Goal: Navigation & Orientation: Go to known website

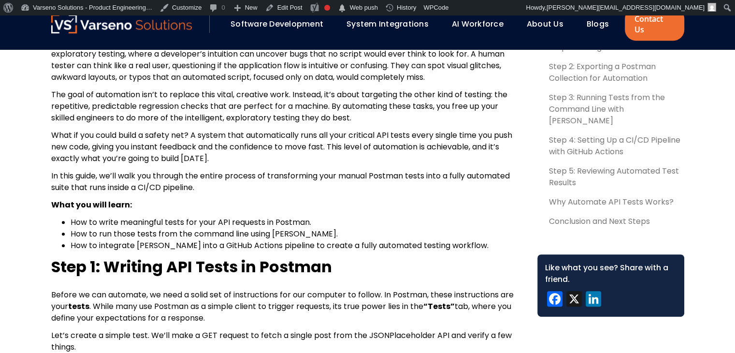
scroll to position [443, 0]
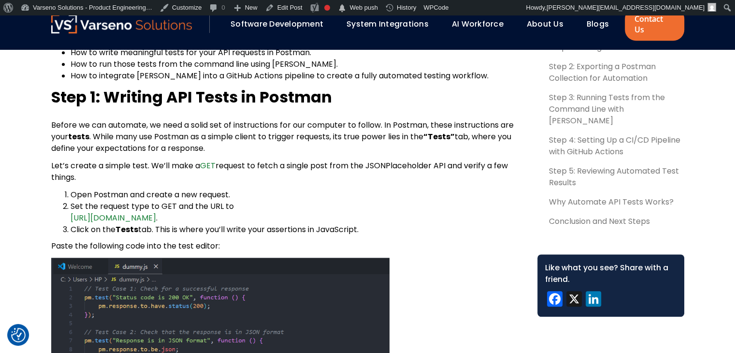
scroll to position [645, 0]
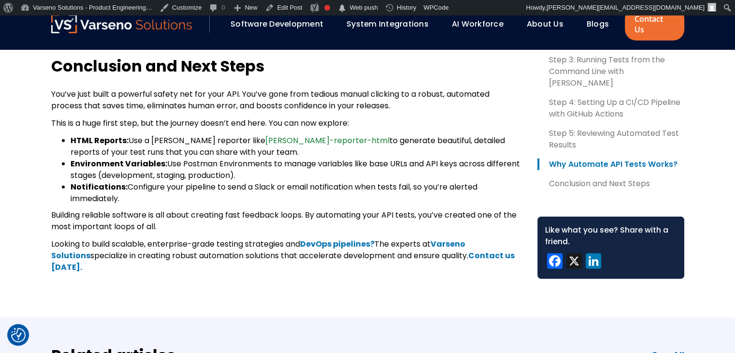
scroll to position [2471, 0]
